Goal: Information Seeking & Learning: Check status

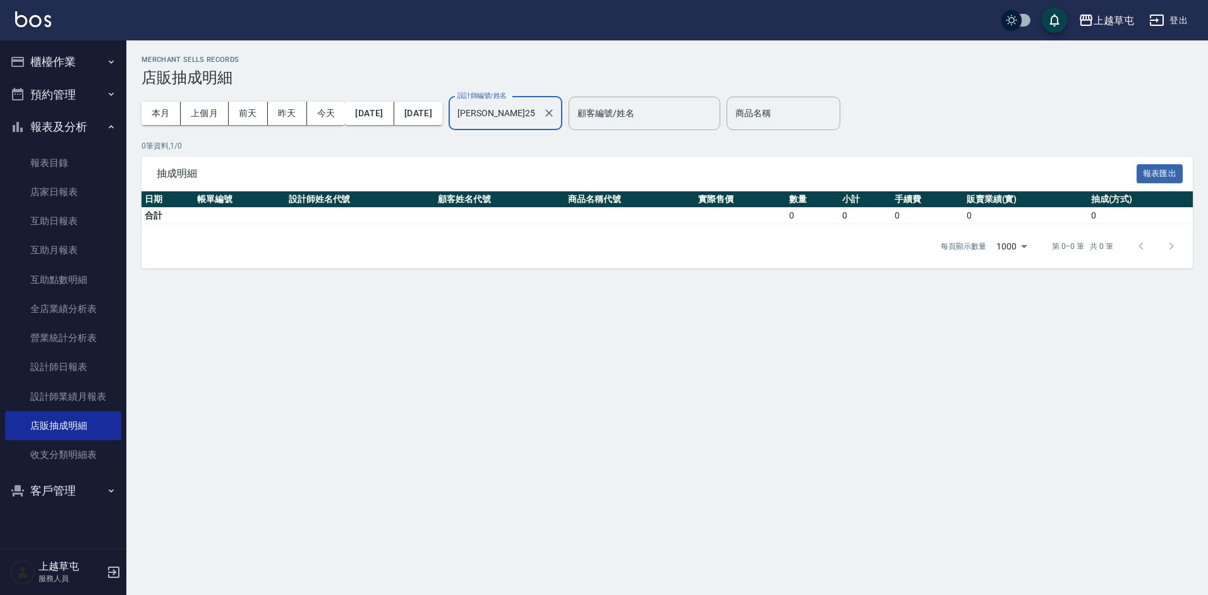
click at [75, 64] on button "櫃檯作業" at bounding box center [63, 61] width 116 height 33
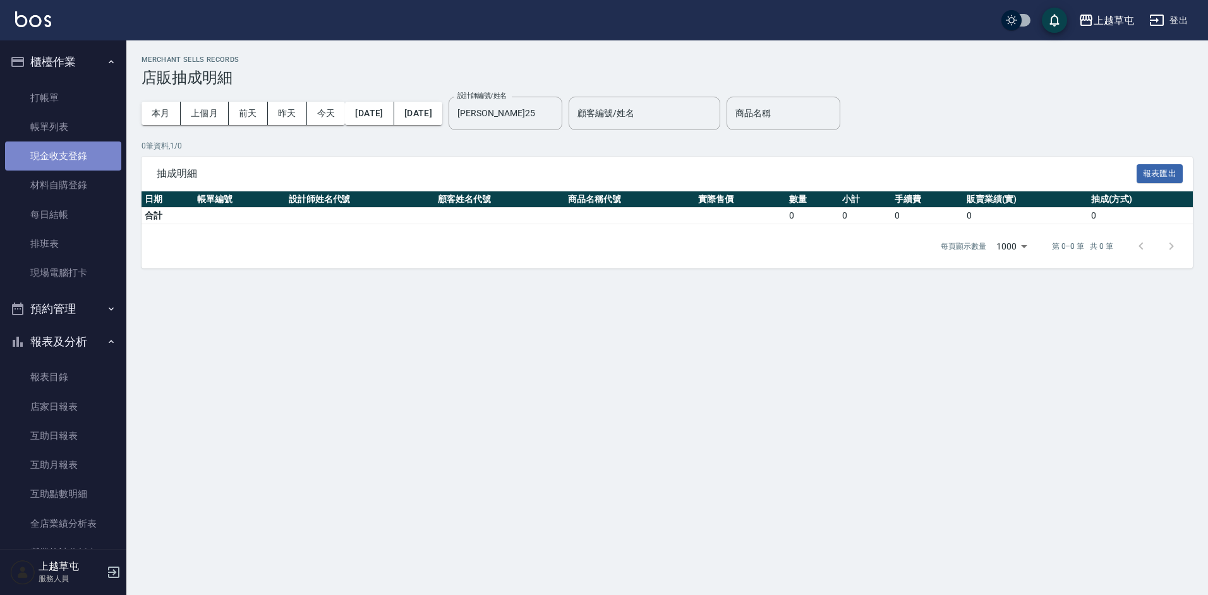
click at [78, 150] on link "現金收支登錄" at bounding box center [63, 155] width 116 height 29
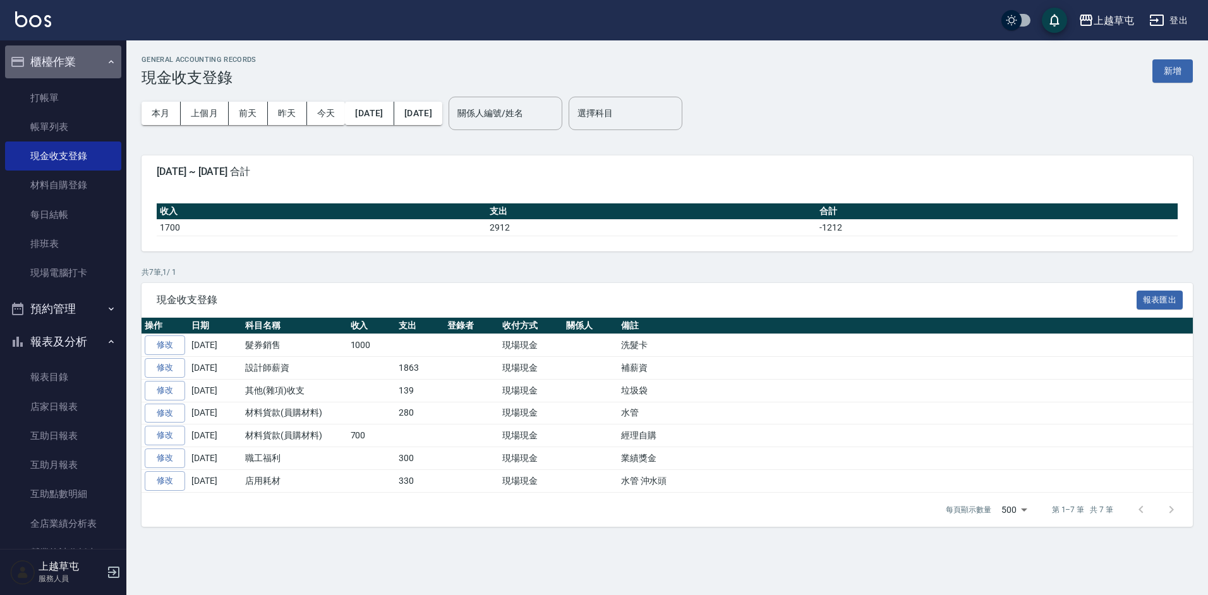
click at [80, 61] on button "櫃檯作業" at bounding box center [63, 61] width 116 height 33
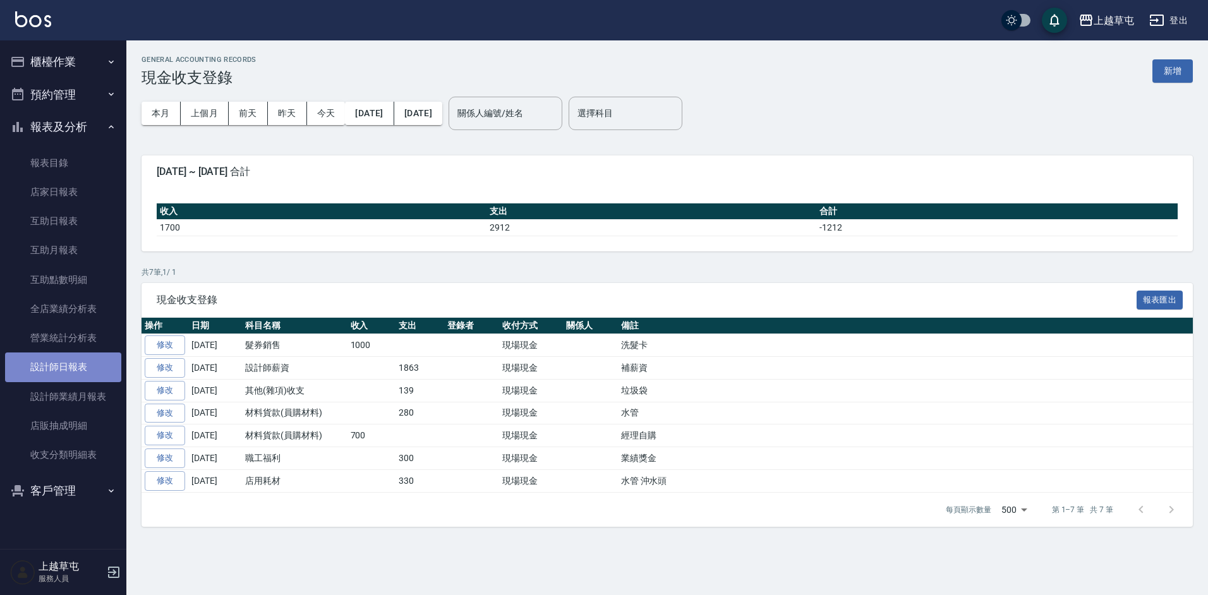
click at [73, 364] on link "設計師日報表" at bounding box center [63, 366] width 116 height 29
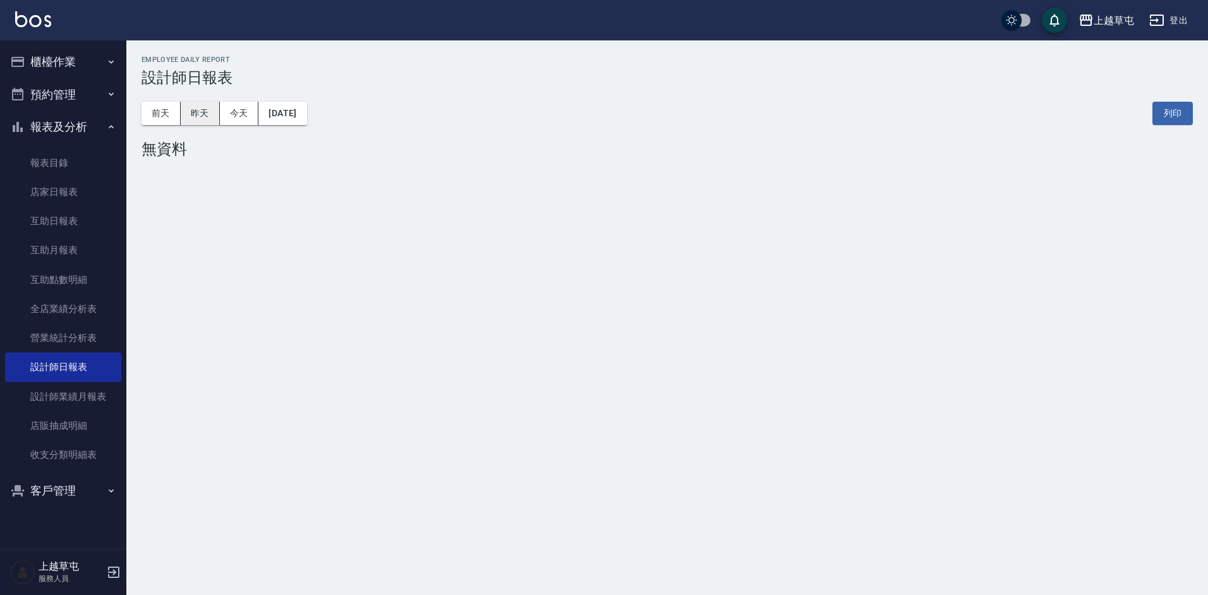
click at [210, 116] on button "昨天" at bounding box center [200, 113] width 39 height 23
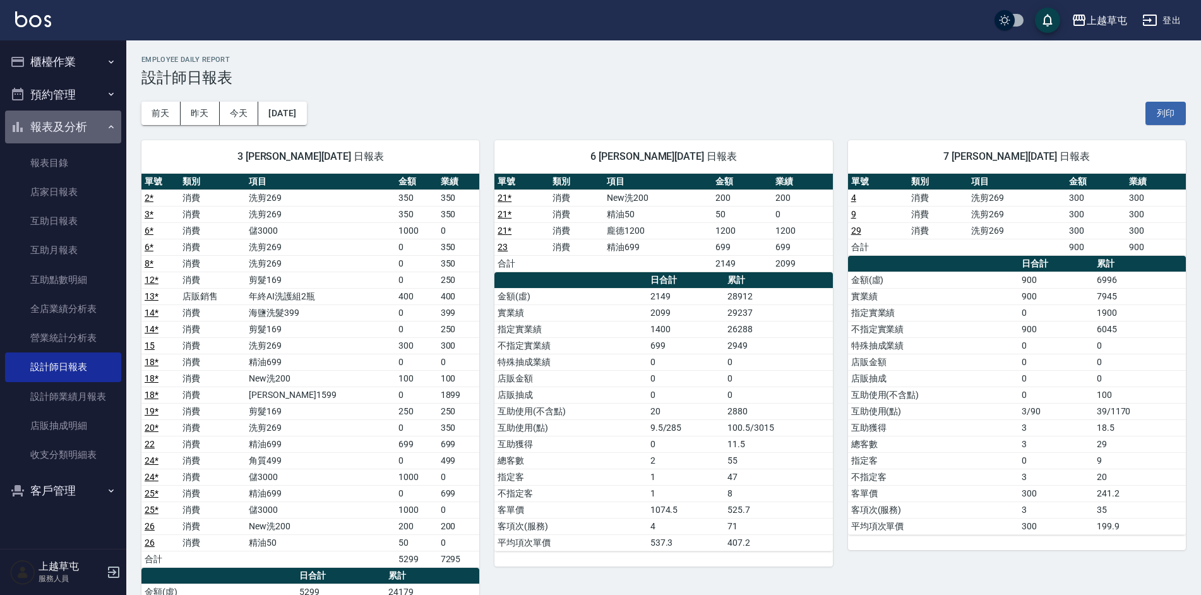
click at [82, 122] on button "報表及分析" at bounding box center [63, 127] width 116 height 33
